Goal: Check status: Check status

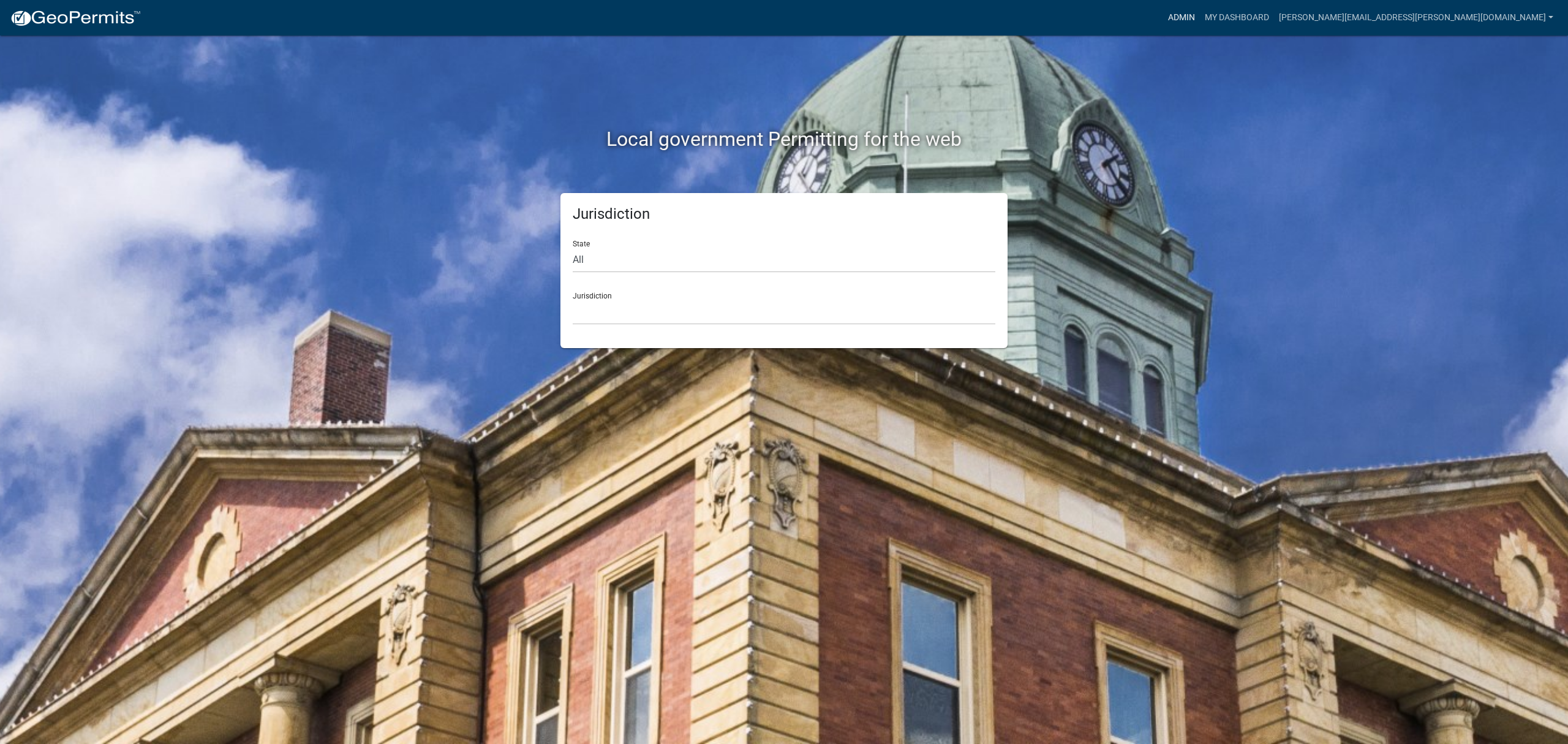
click at [1200, 20] on link "Admin" at bounding box center [1182, 18] width 36 height 23
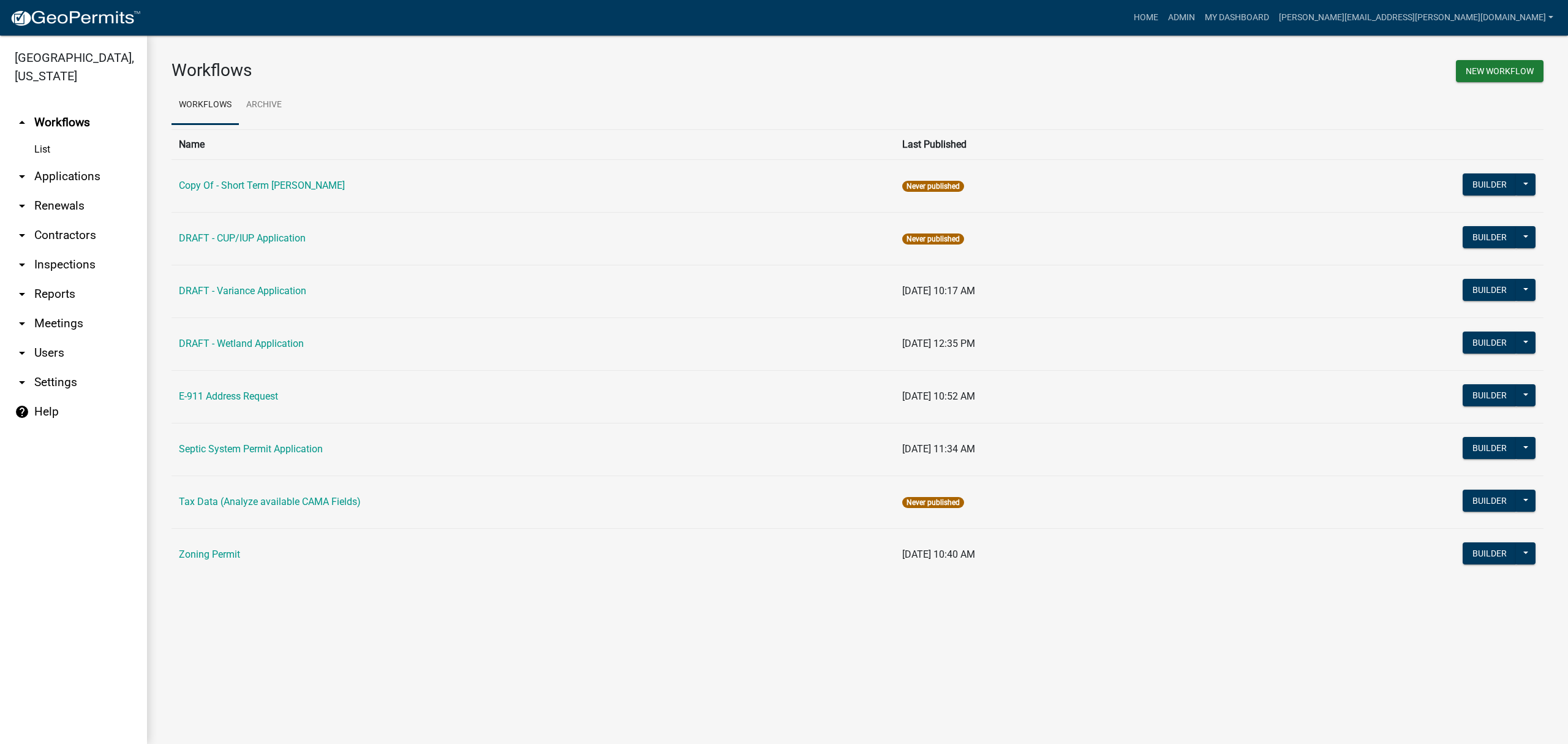
click at [60, 175] on link "arrow_drop_down Applications" at bounding box center [73, 176] width 147 height 29
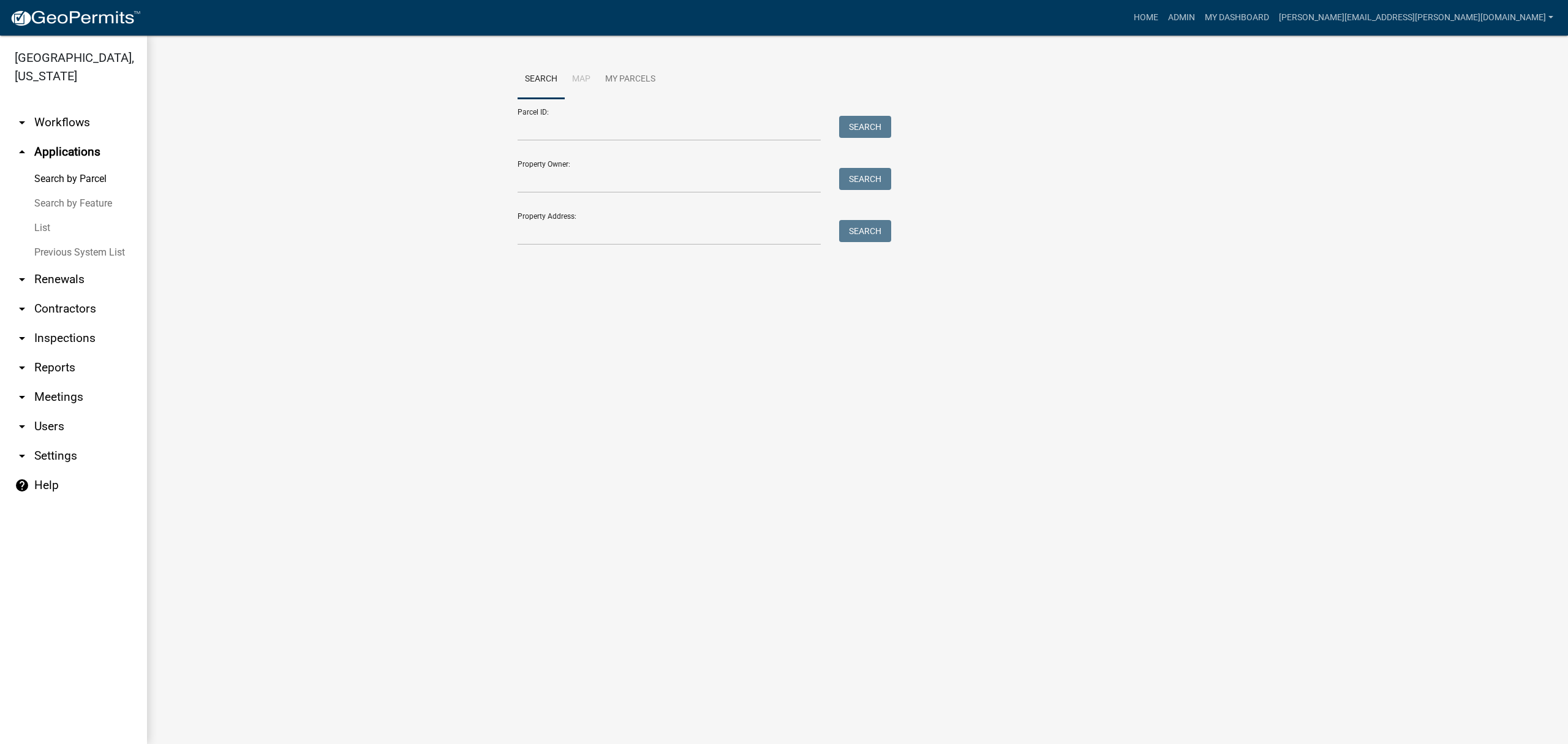
click at [53, 220] on link "List" at bounding box center [73, 227] width 147 height 25
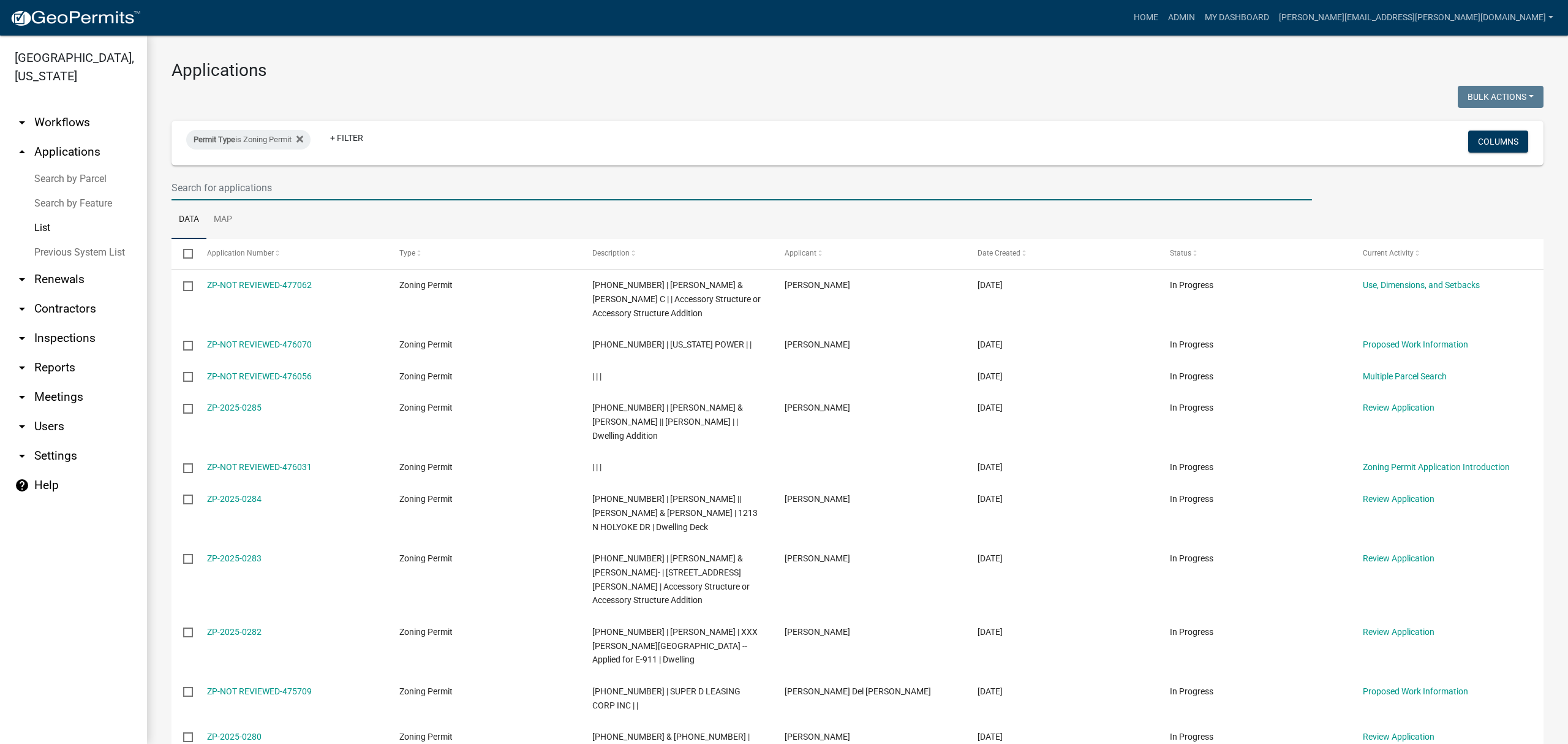
click at [366, 179] on input "text" at bounding box center [741, 188] width 1141 height 25
type input "[PERSON_NAME]"
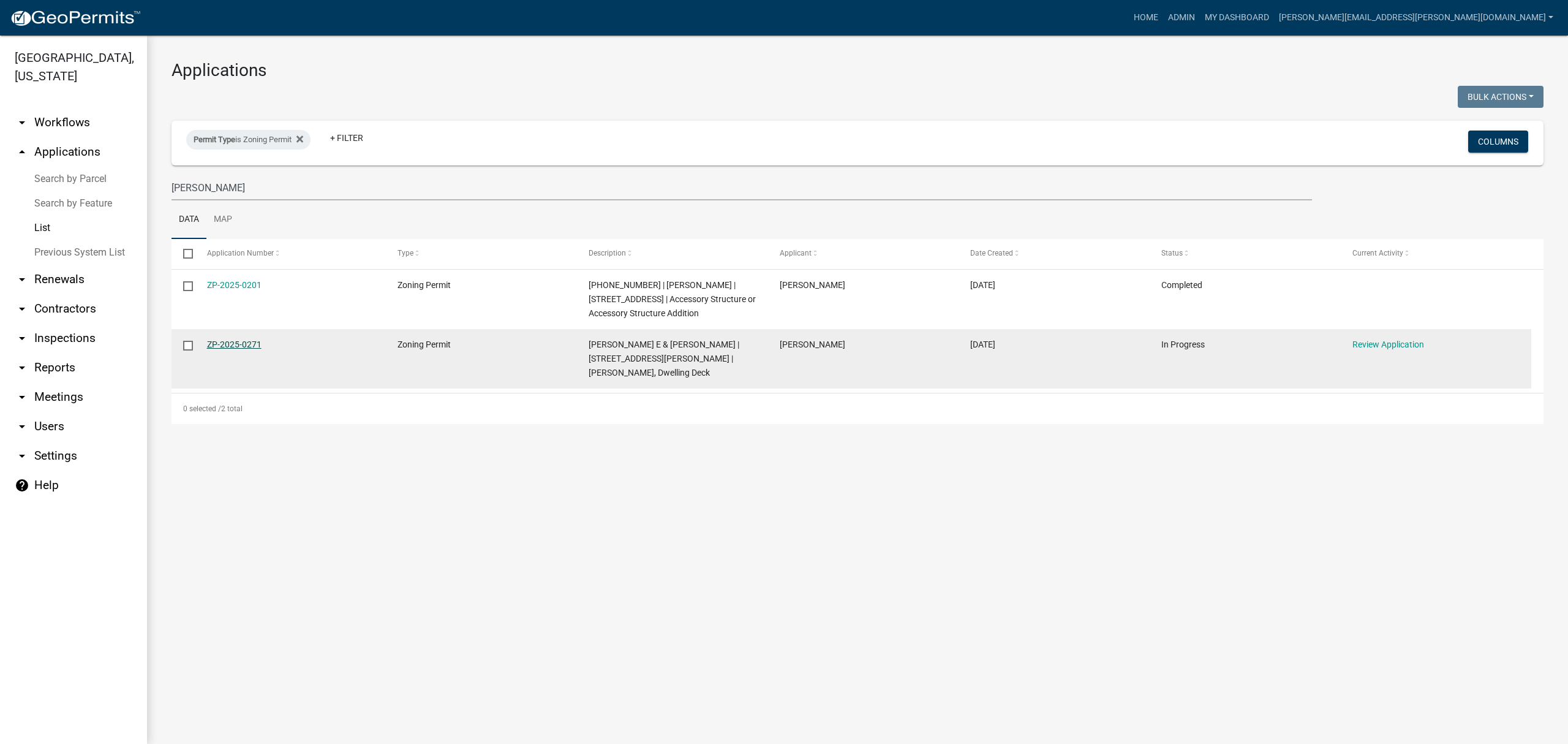
click at [209, 350] on link "ZP-2025-0271" at bounding box center [234, 345] width 55 height 10
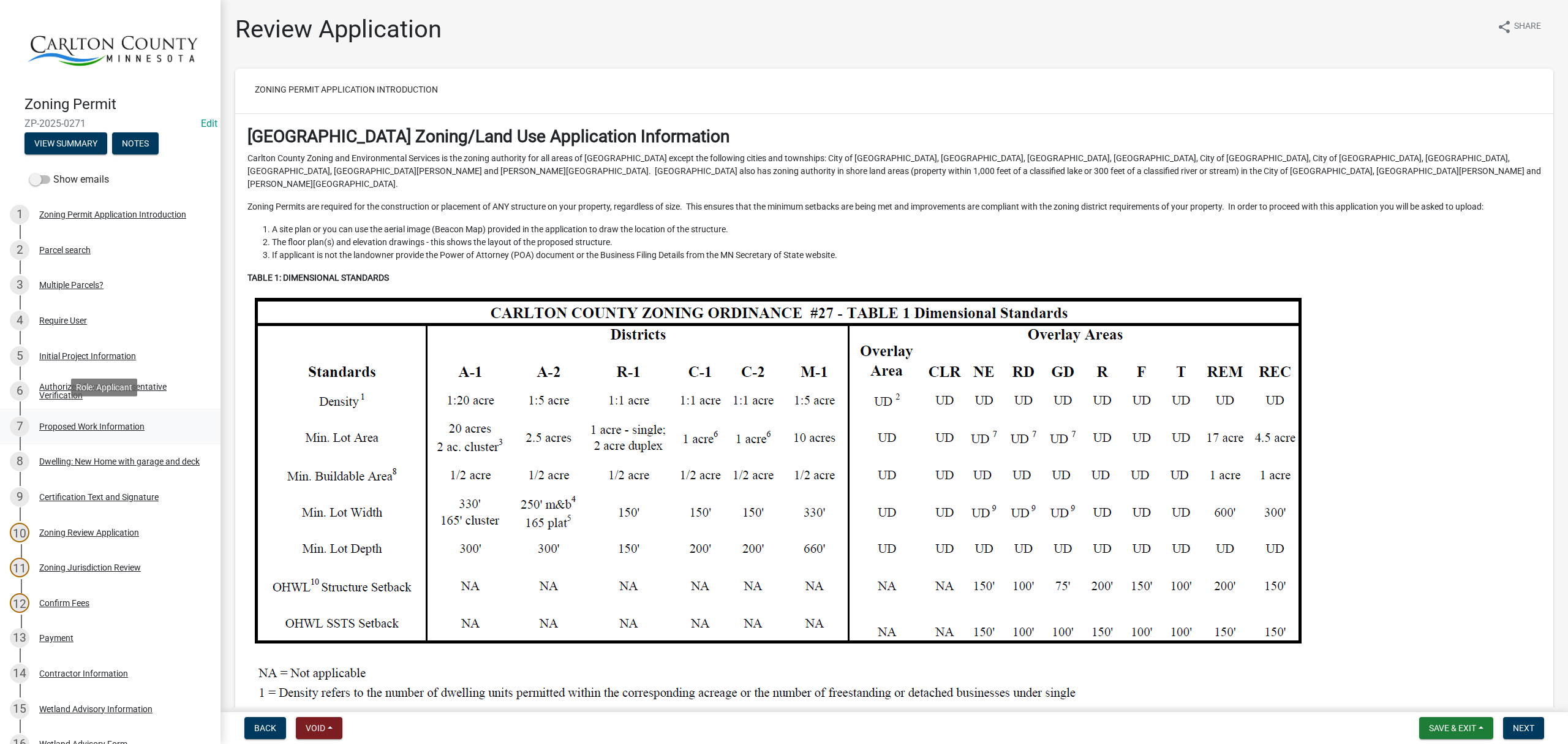
click at [72, 422] on div "Proposed Work Information" at bounding box center [92, 426] width 105 height 8
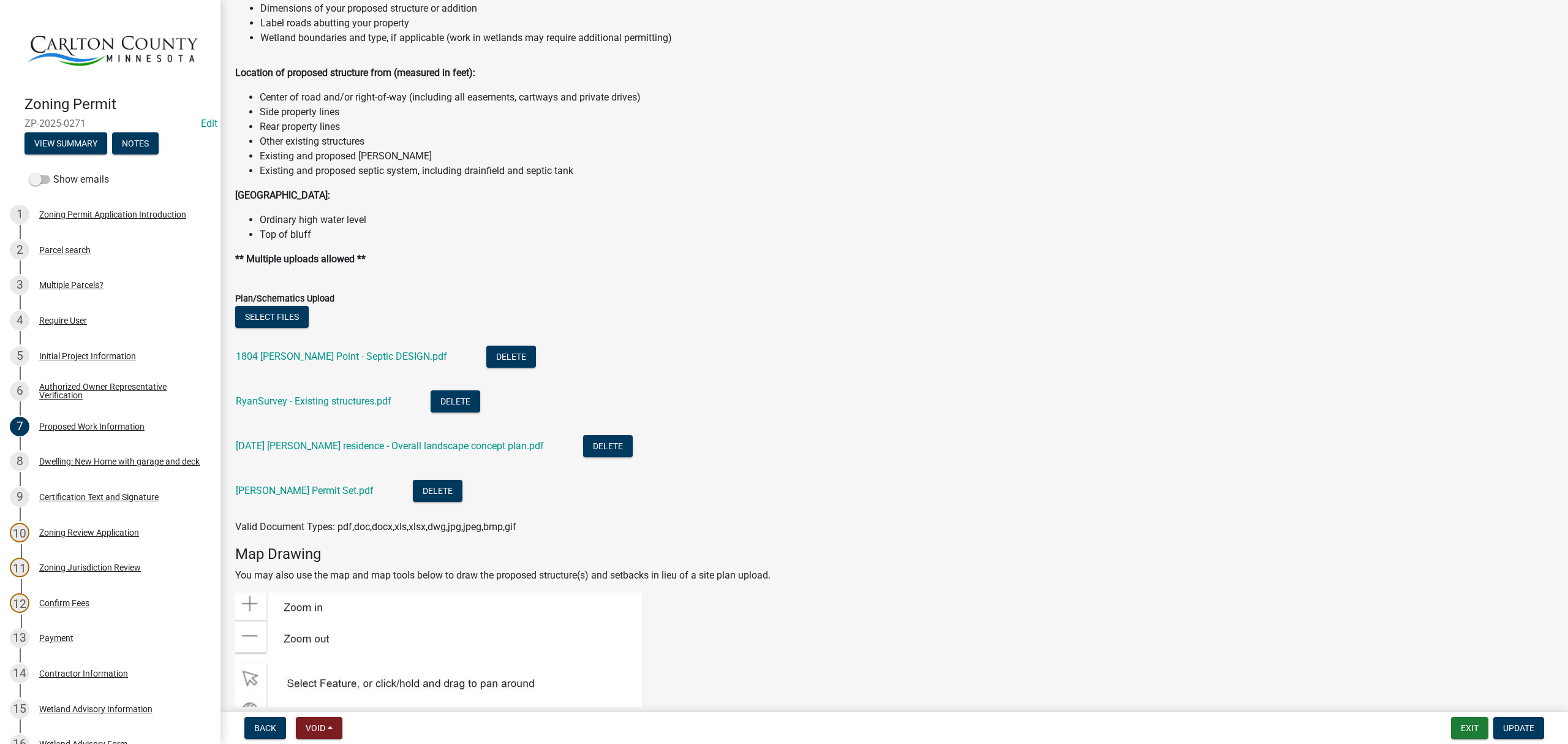
scroll to position [1388, 0]
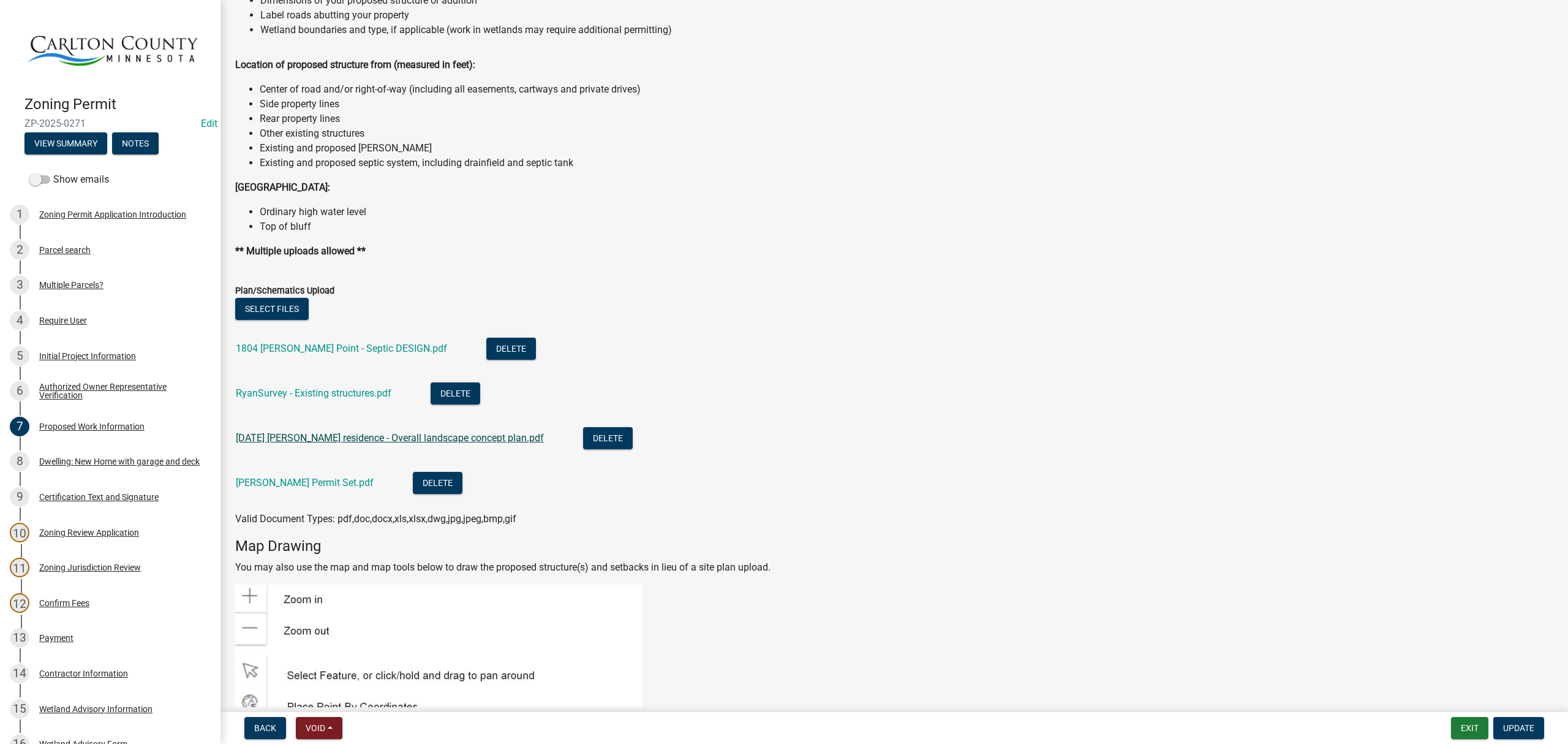
click at [312, 436] on link "[DATE] [PERSON_NAME] residence - Overall landscape concept plan.pdf" at bounding box center [390, 437] width 308 height 12
click at [303, 483] on link "[PERSON_NAME] Permit Set.pdf" at bounding box center [305, 482] width 138 height 12
click at [296, 484] on link "[PERSON_NAME] Permit Set.pdf" at bounding box center [305, 482] width 138 height 12
click at [321, 346] on link "1804 [PERSON_NAME] Point - Septic DESIGN.pdf" at bounding box center [341, 348] width 211 height 12
click at [335, 388] on link "RyanSurvey - Existing structures.pdf" at bounding box center [314, 393] width 156 height 12
